Goal: Complete application form

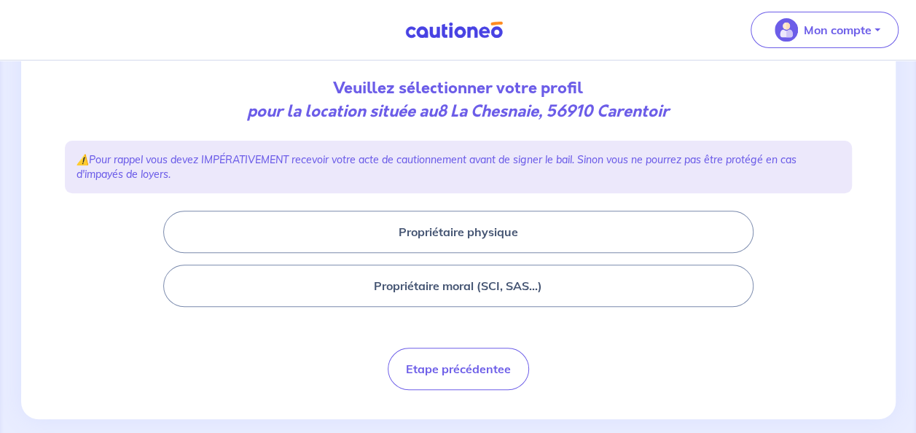
scroll to position [155, 0]
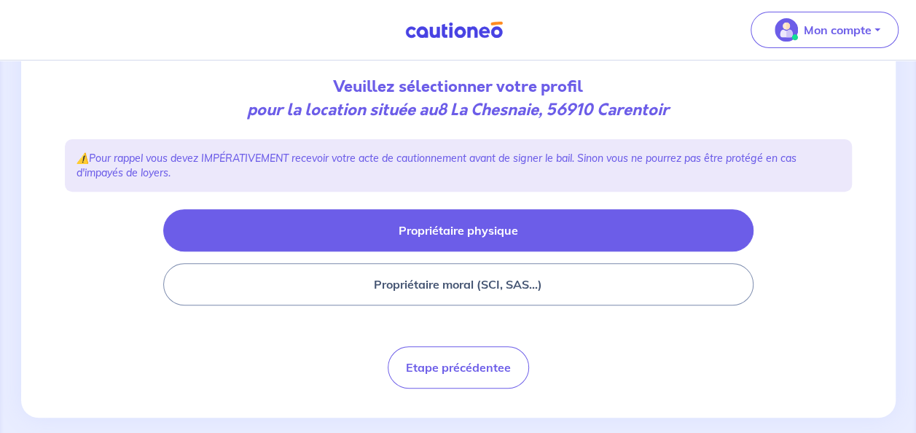
click at [726, 238] on button "Propriétaire physique" at bounding box center [458, 230] width 590 height 42
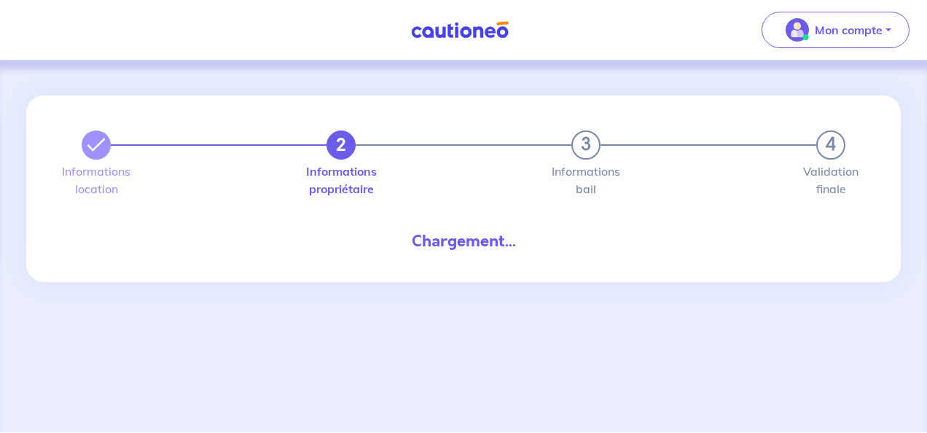
click at [522, 142] on div "2 3 4" at bounding box center [464, 144] width 764 height 29
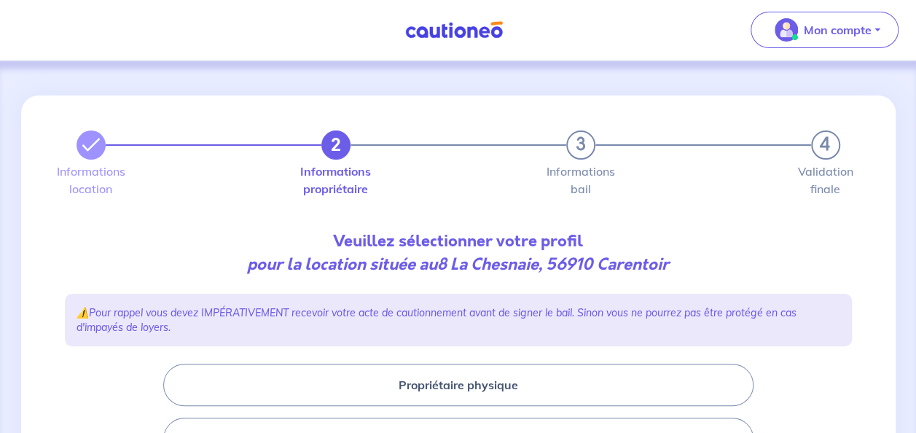
scroll to position [172, 0]
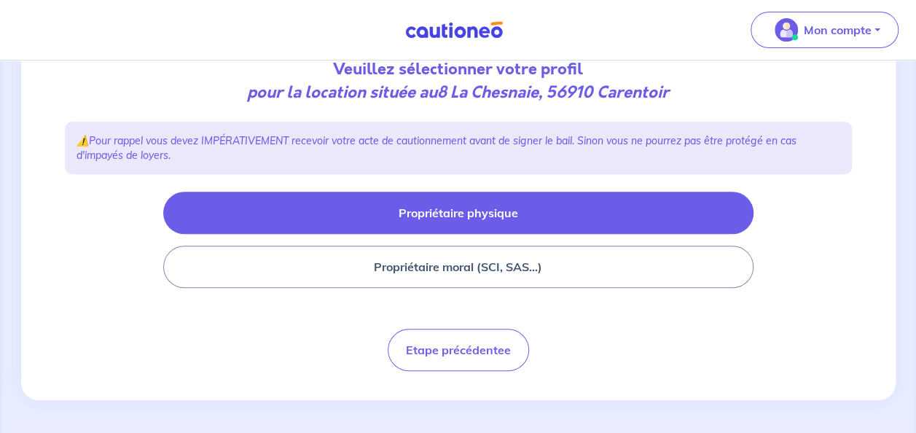
click at [367, 211] on button "Propriétaire physique" at bounding box center [458, 213] width 590 height 42
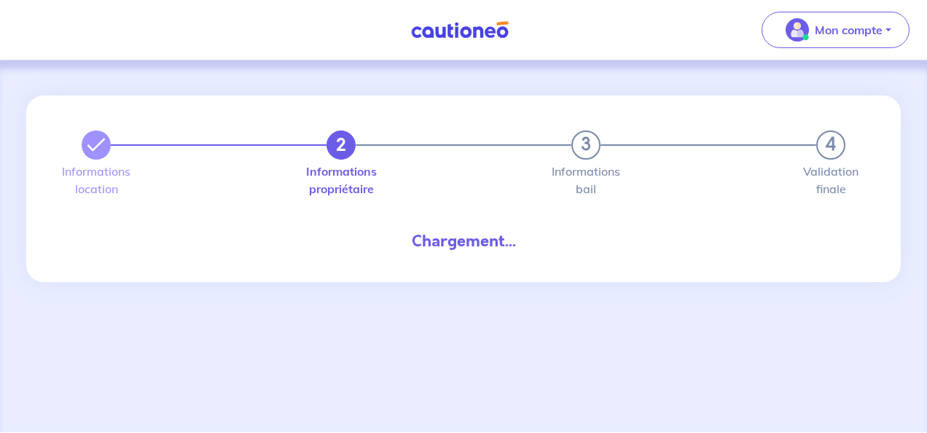
select select "FR"
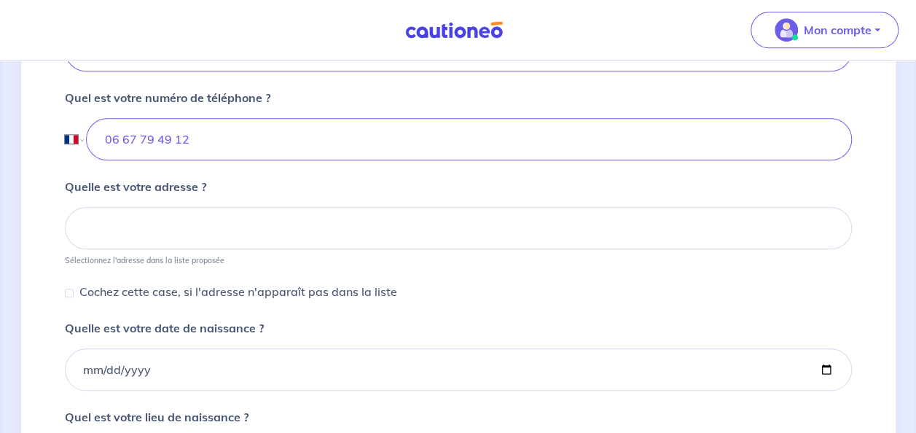
scroll to position [554, 0]
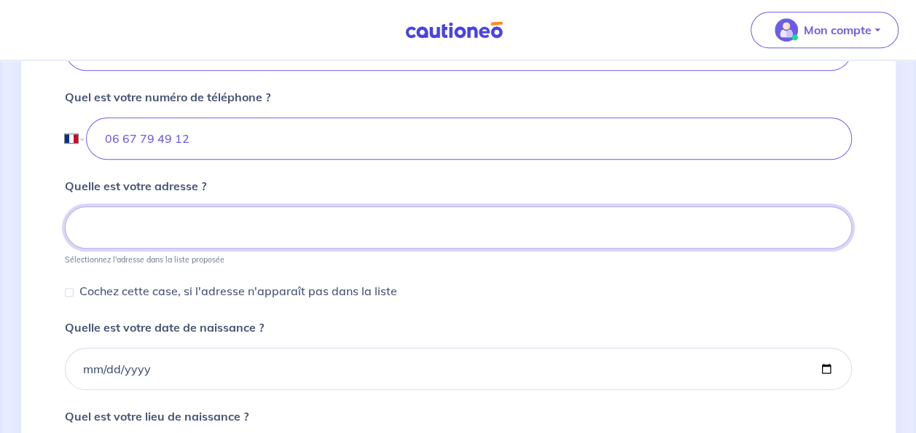
click at [327, 219] on input at bounding box center [458, 227] width 787 height 42
type input "_"
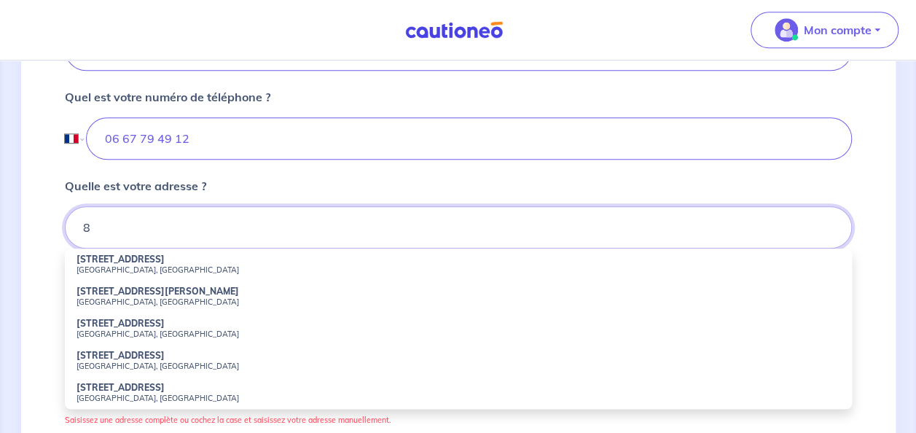
type input "8"
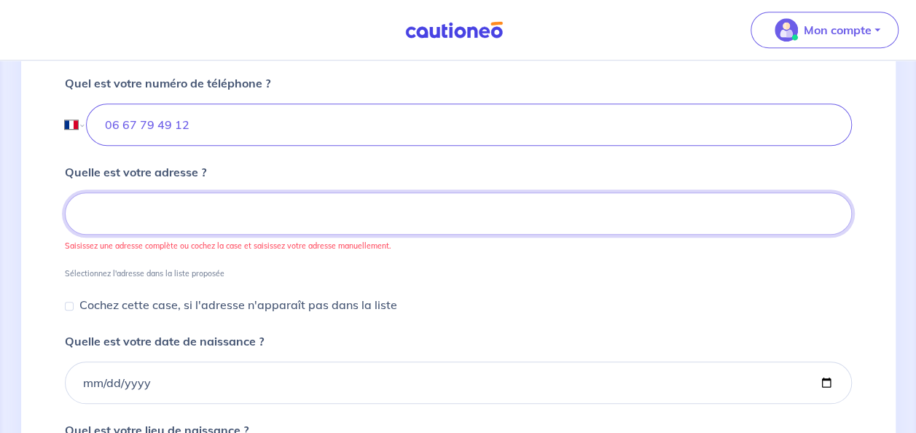
scroll to position [569, 0]
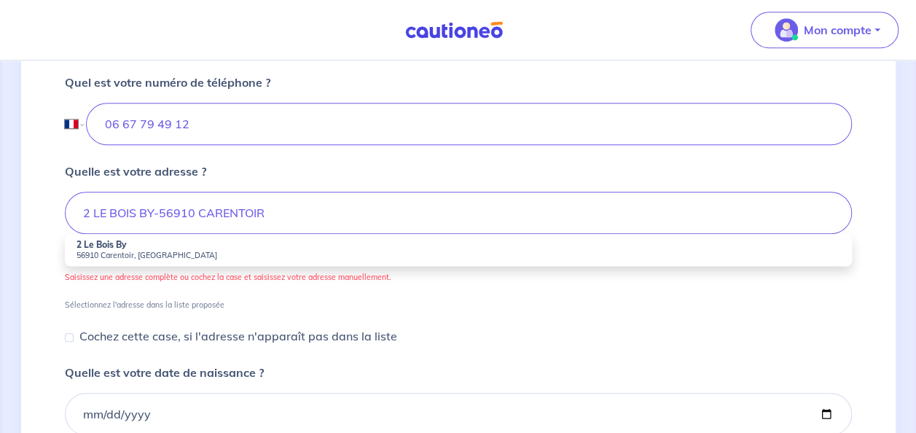
click at [452, 164] on div "Quelle est votre adresse ? 2 LE BOIS BY-56910 CARENTOIR 2 Le Bois By 56910 Care…" at bounding box center [458, 236] width 787 height 147
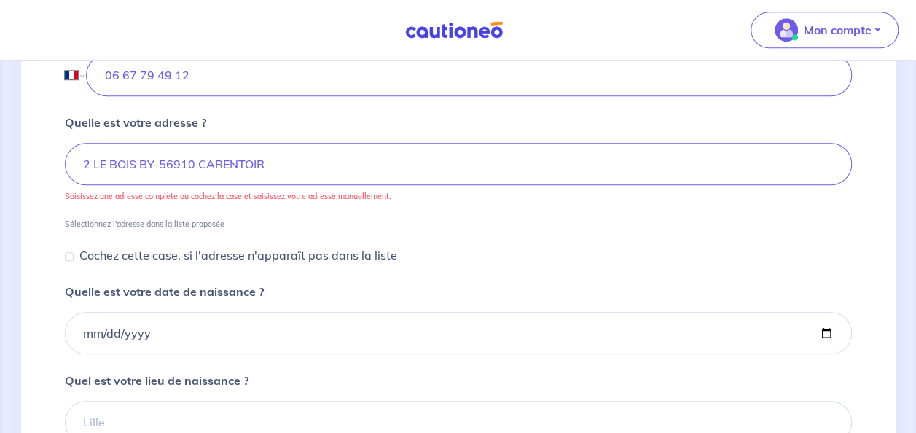
scroll to position [619, 0]
click at [297, 166] on input "2 LE BOIS BY-56910 CARENTOIR" at bounding box center [458, 162] width 787 height 42
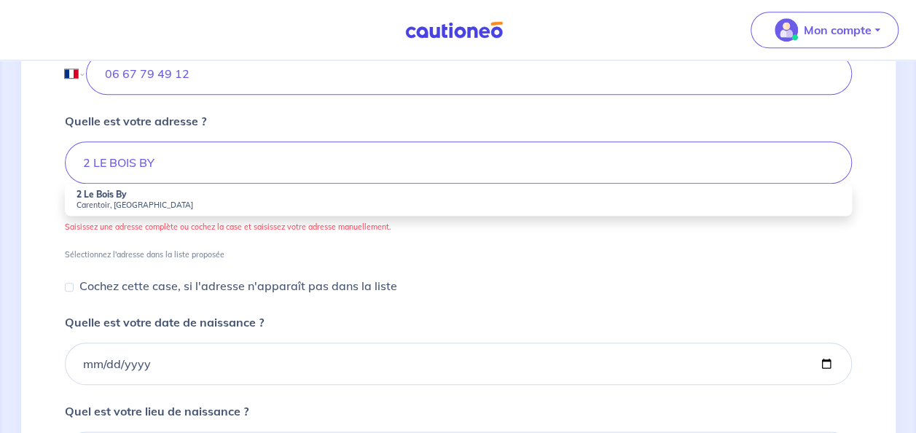
click at [523, 267] on form "Quel est votre prénom ? [PERSON_NAME] est votre nom ? COLLEAUX Quel est votre e…" at bounding box center [458, 181] width 787 height 848
click at [292, 155] on input "2 LE BOIS BY" at bounding box center [458, 162] width 787 height 42
click at [306, 200] on small "56910 Carentoir, [GEOGRAPHIC_DATA]" at bounding box center [459, 205] width 764 height 10
type input "2 Le Bois By, 56910 Carentoir, [GEOGRAPHIC_DATA]"
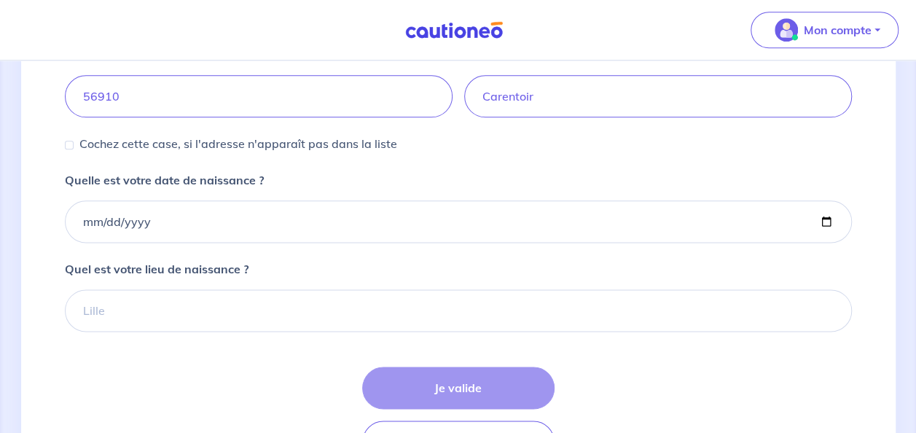
scroll to position [796, 0]
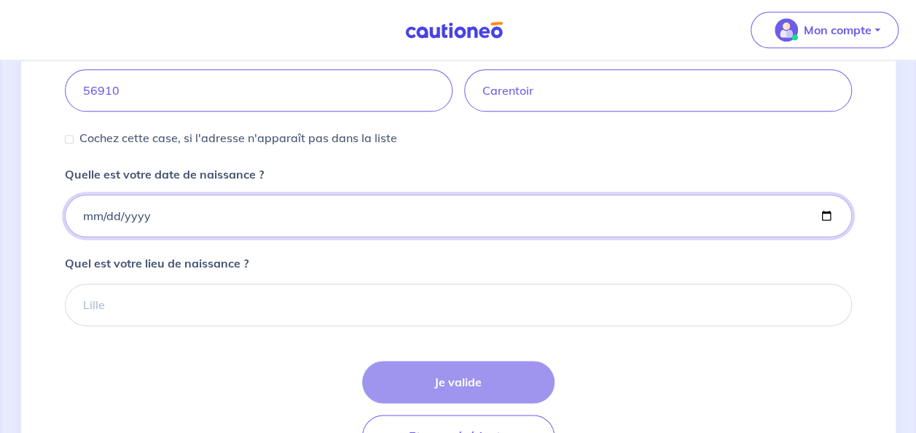
click at [214, 216] on input "Quelle est votre date de naissance ?" at bounding box center [458, 216] width 787 height 42
type input "[DATE]"
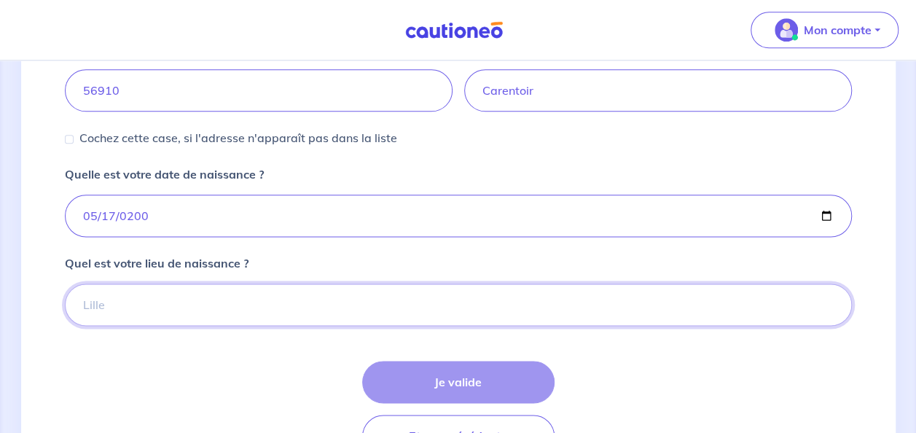
click at [249, 297] on input "Quel est votre lieu de naissance ?" at bounding box center [458, 305] width 787 height 42
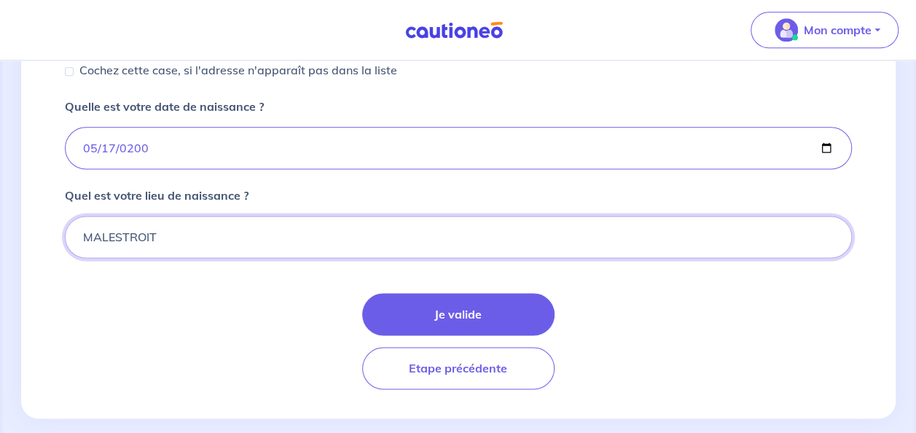
scroll to position [864, 0]
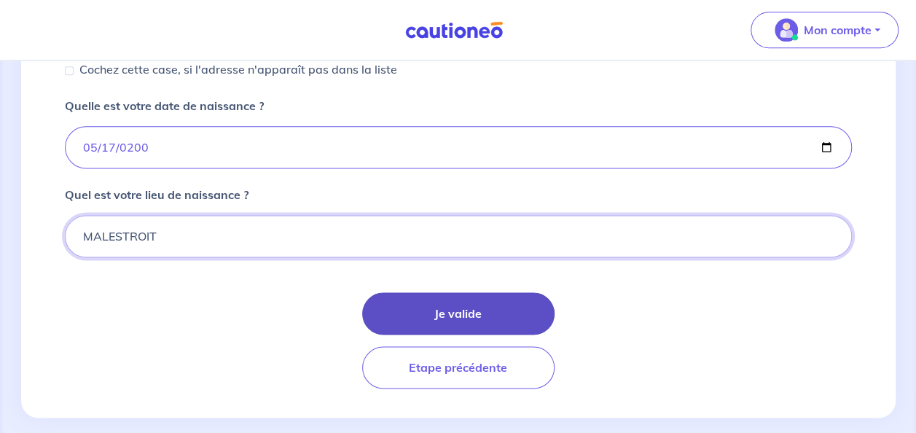
type input "MALESTROIT"
click at [446, 310] on button "Je valide" at bounding box center [458, 313] width 192 height 42
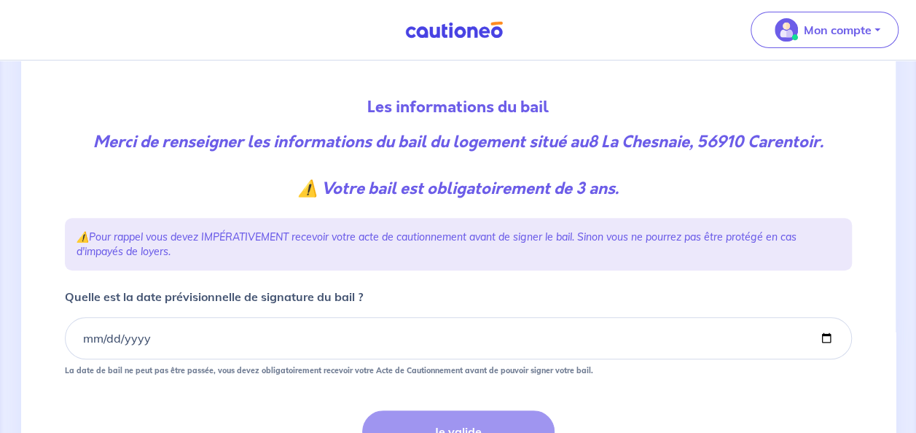
scroll to position [270, 0]
